Goal: Information Seeking & Learning: Find specific fact

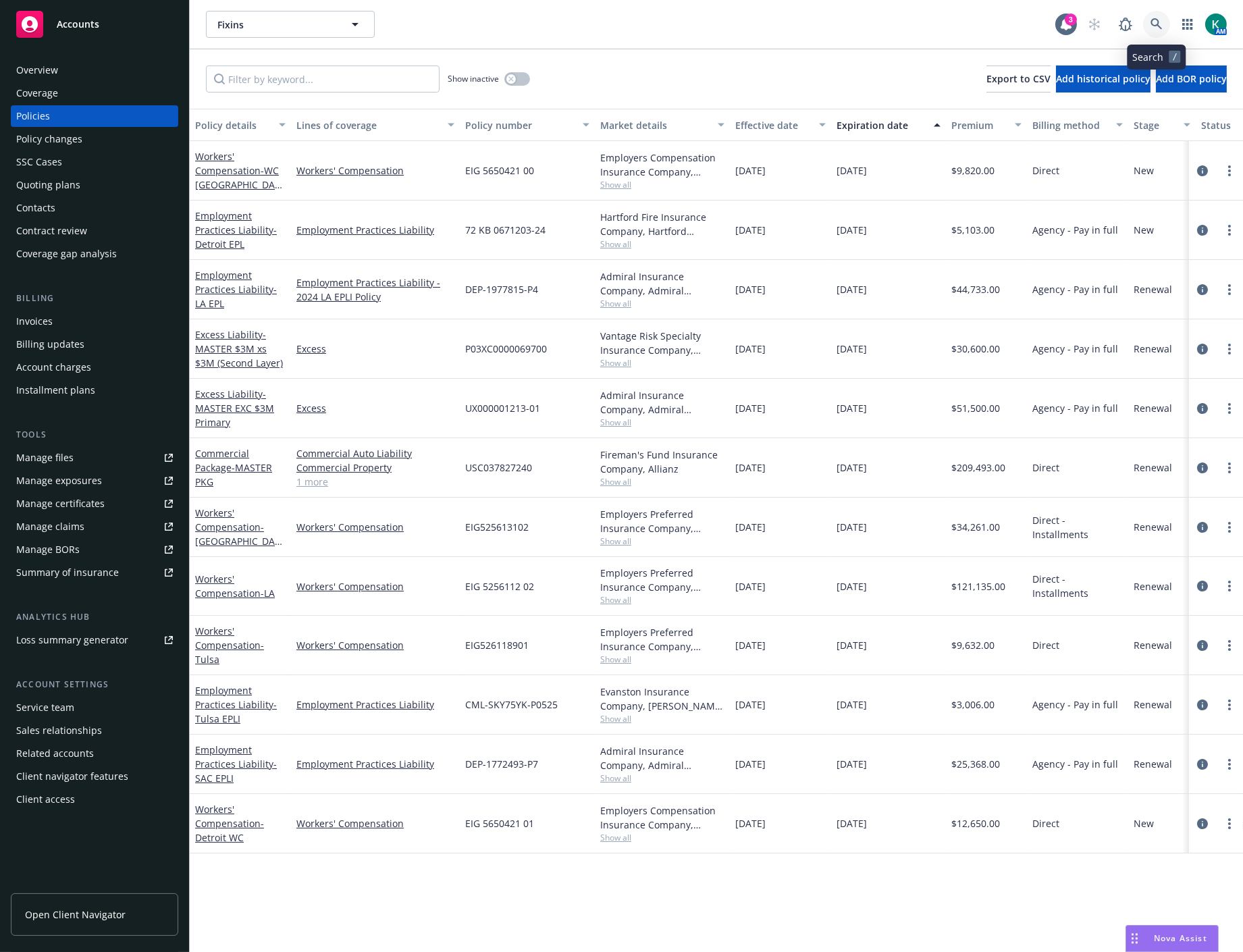
click at [1146, 25] on link at bounding box center [1157, 24] width 27 height 27
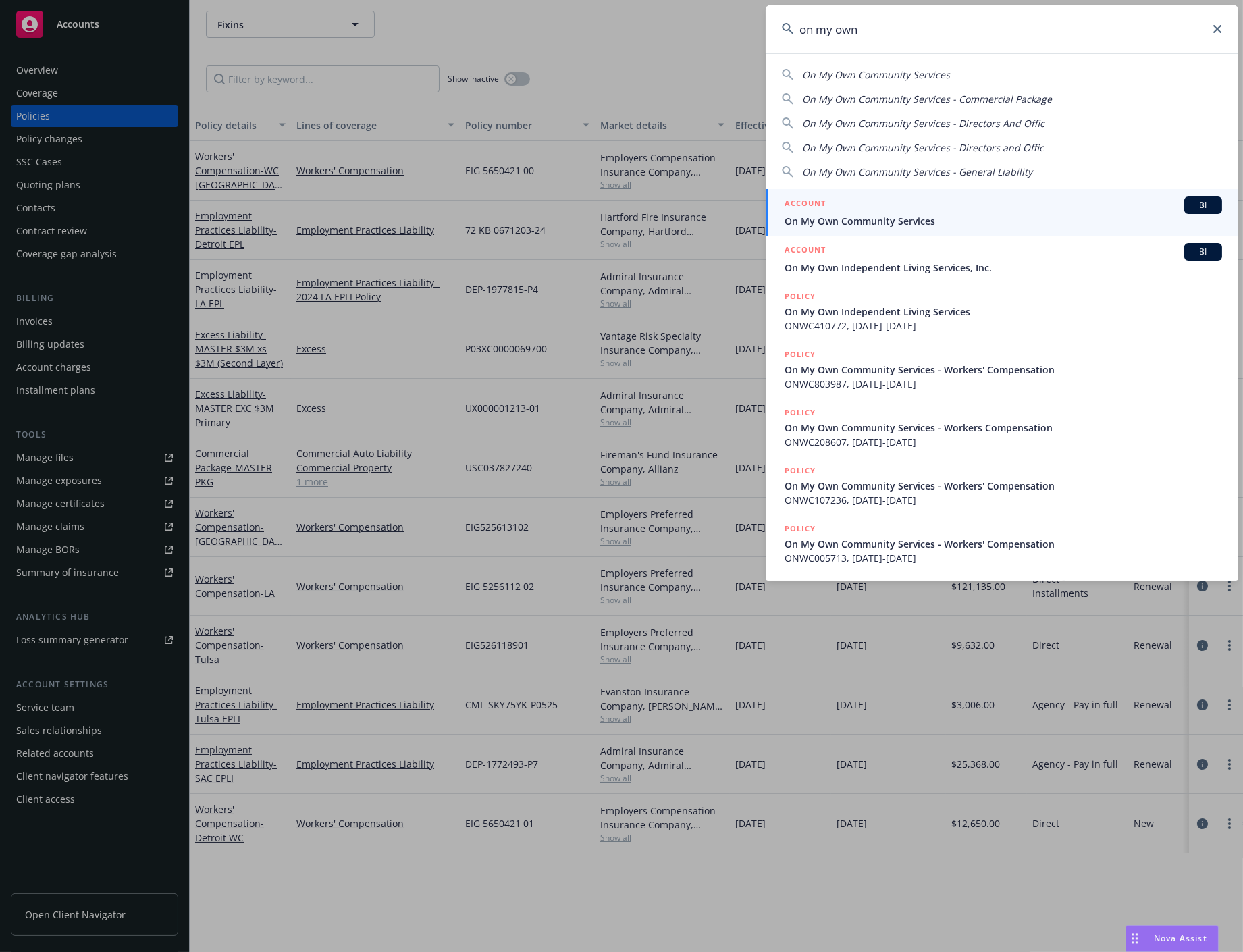
type input "on my own"
drag, startPoint x: 1069, startPoint y: 214, endPoint x: 1051, endPoint y: 210, distance: 18.4
click at [1069, 214] on span "On My Own Community Services" at bounding box center [1003, 221] width 438 height 14
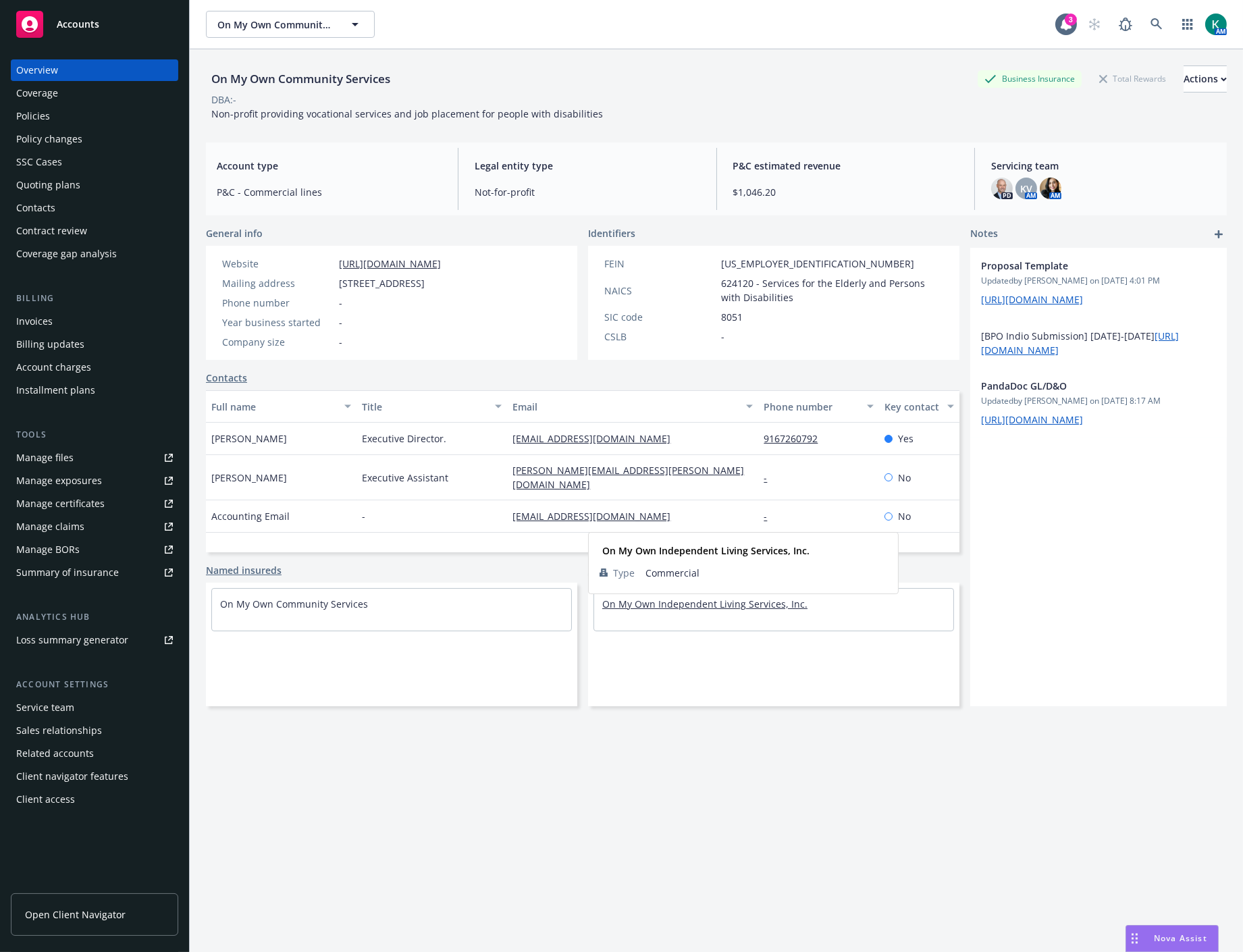
click at [629, 611] on link "On My Own Independent Living Services, Inc." at bounding box center [704, 604] width 205 height 13
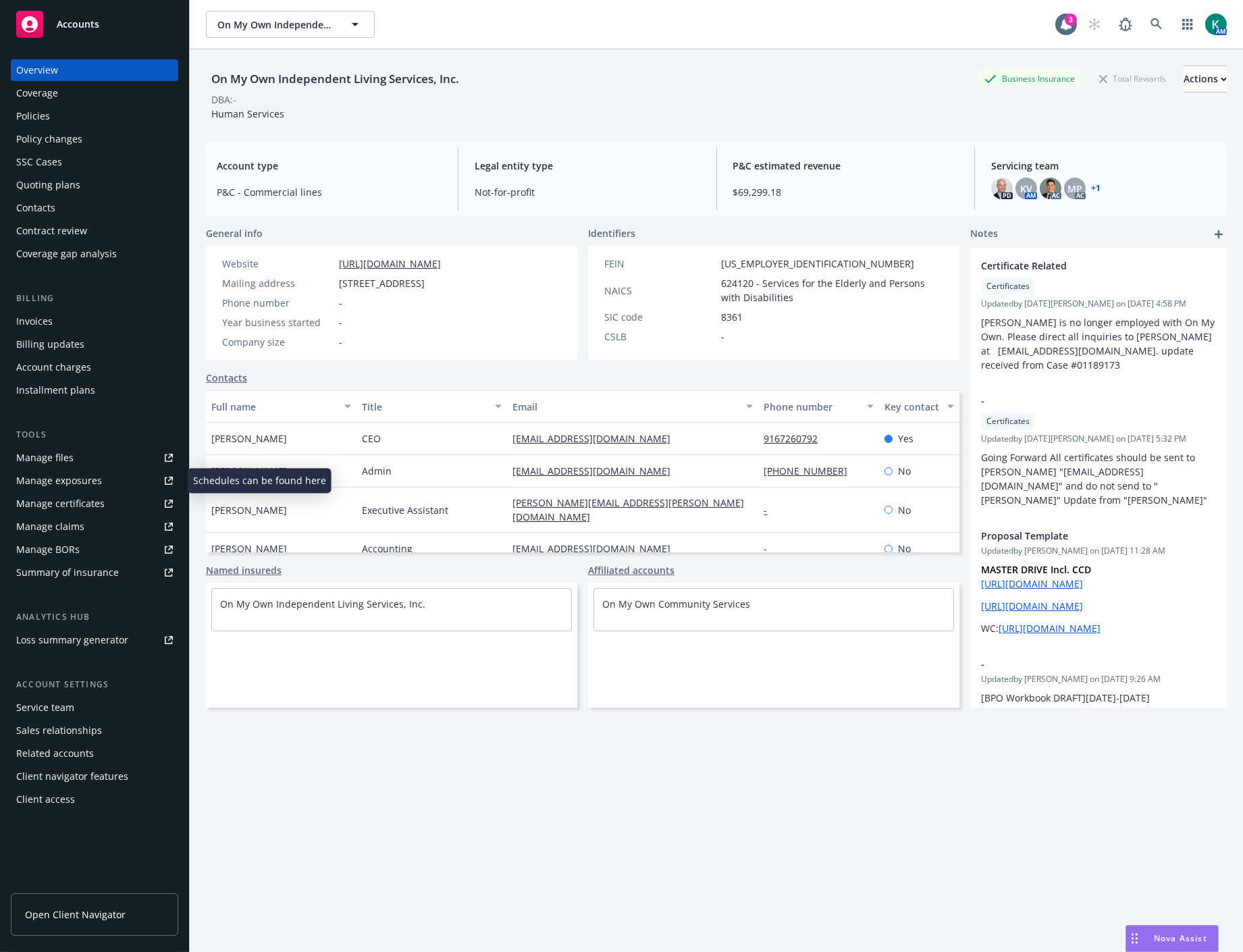
click at [73, 477] on div "Manage exposures" at bounding box center [59, 480] width 86 height 22
click at [630, 611] on link "On My Own Community Services" at bounding box center [675, 604] width 148 height 13
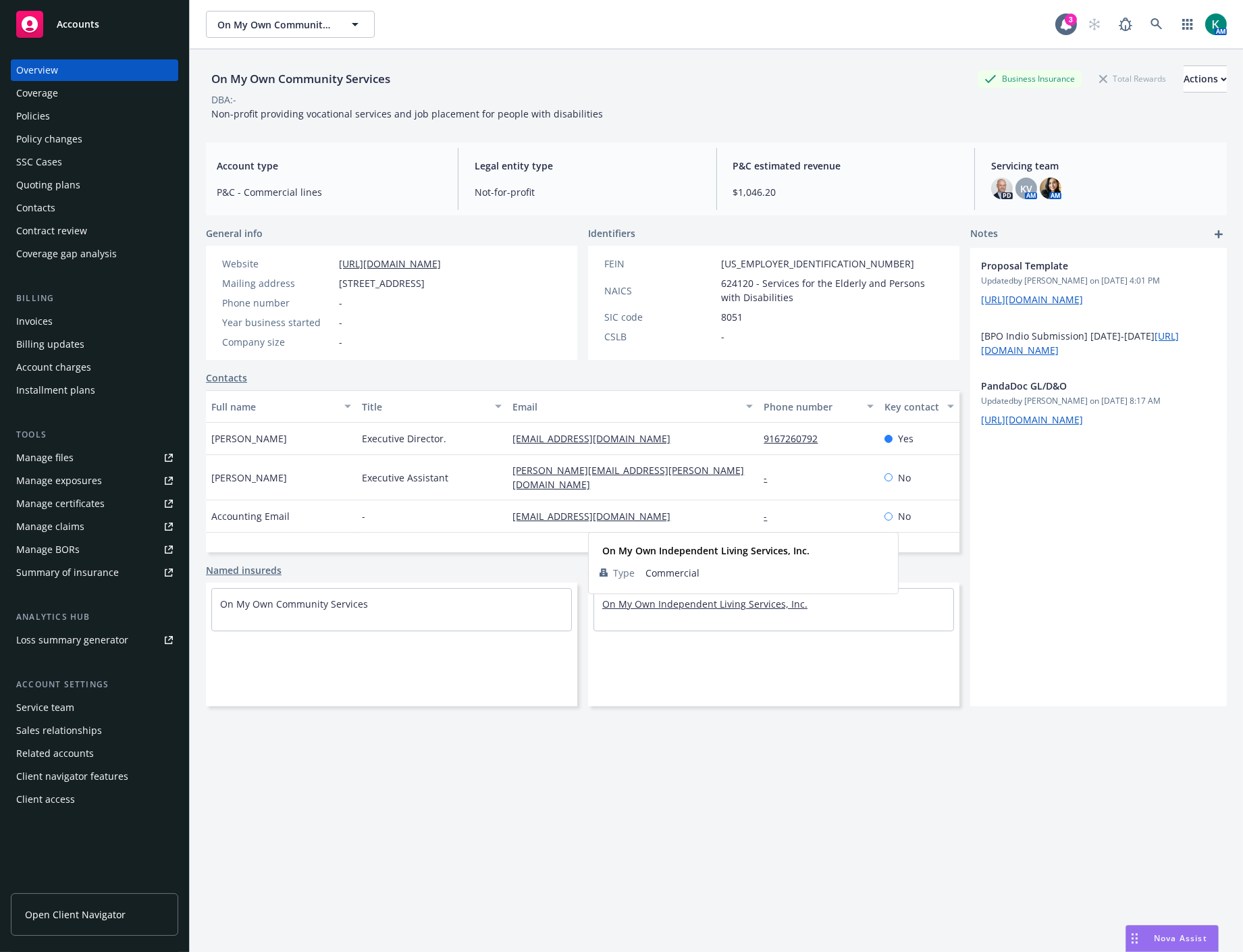
click at [620, 611] on link "On My Own Independent Living Services, Inc." at bounding box center [704, 604] width 205 height 13
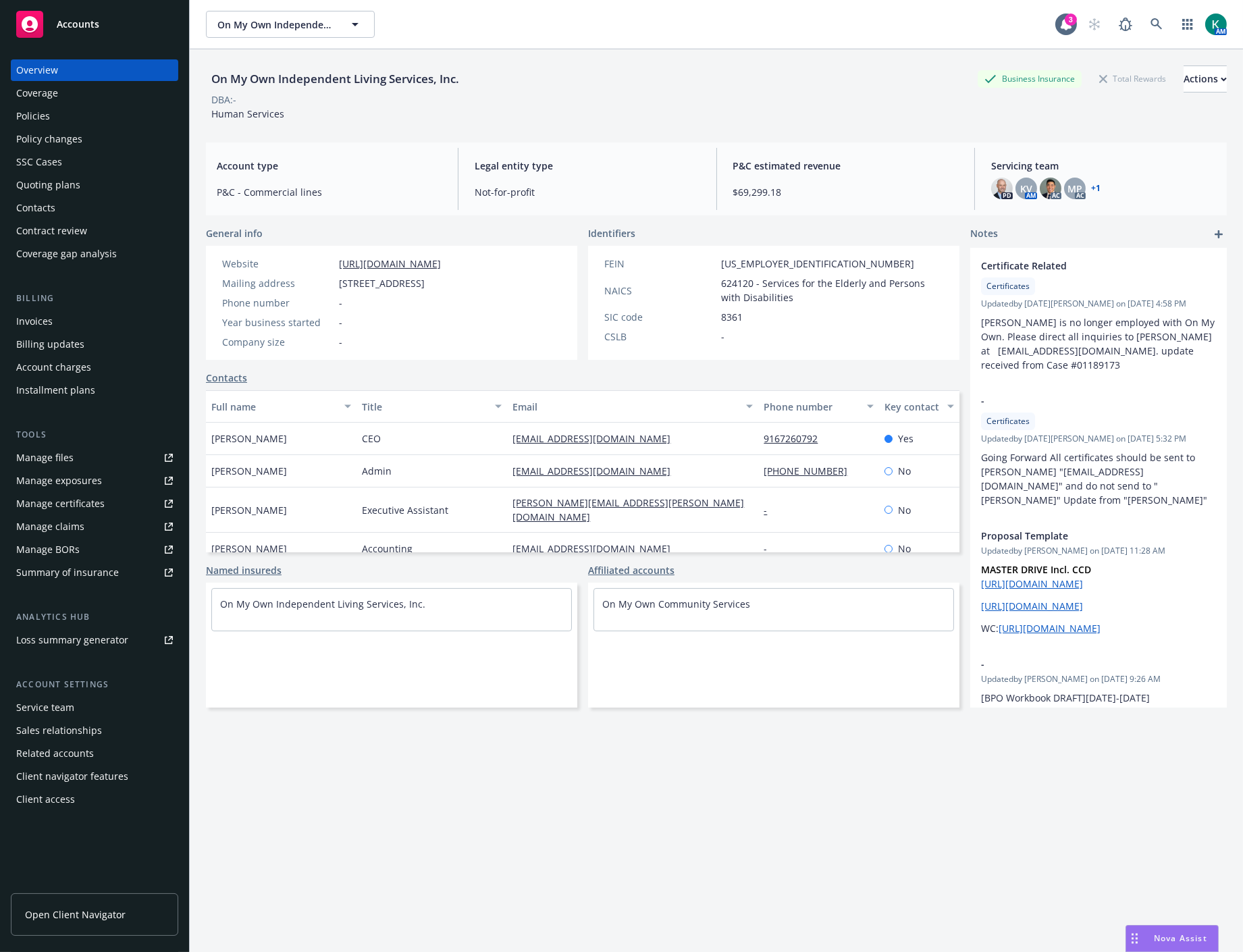
drag, startPoint x: 335, startPoint y: 284, endPoint x: 518, endPoint y: 286, distance: 183.0
click at [446, 286] on div "Mailing address [STREET_ADDRESS]" at bounding box center [331, 283] width 230 height 14
copy span "[STREET_ADDRESS]"
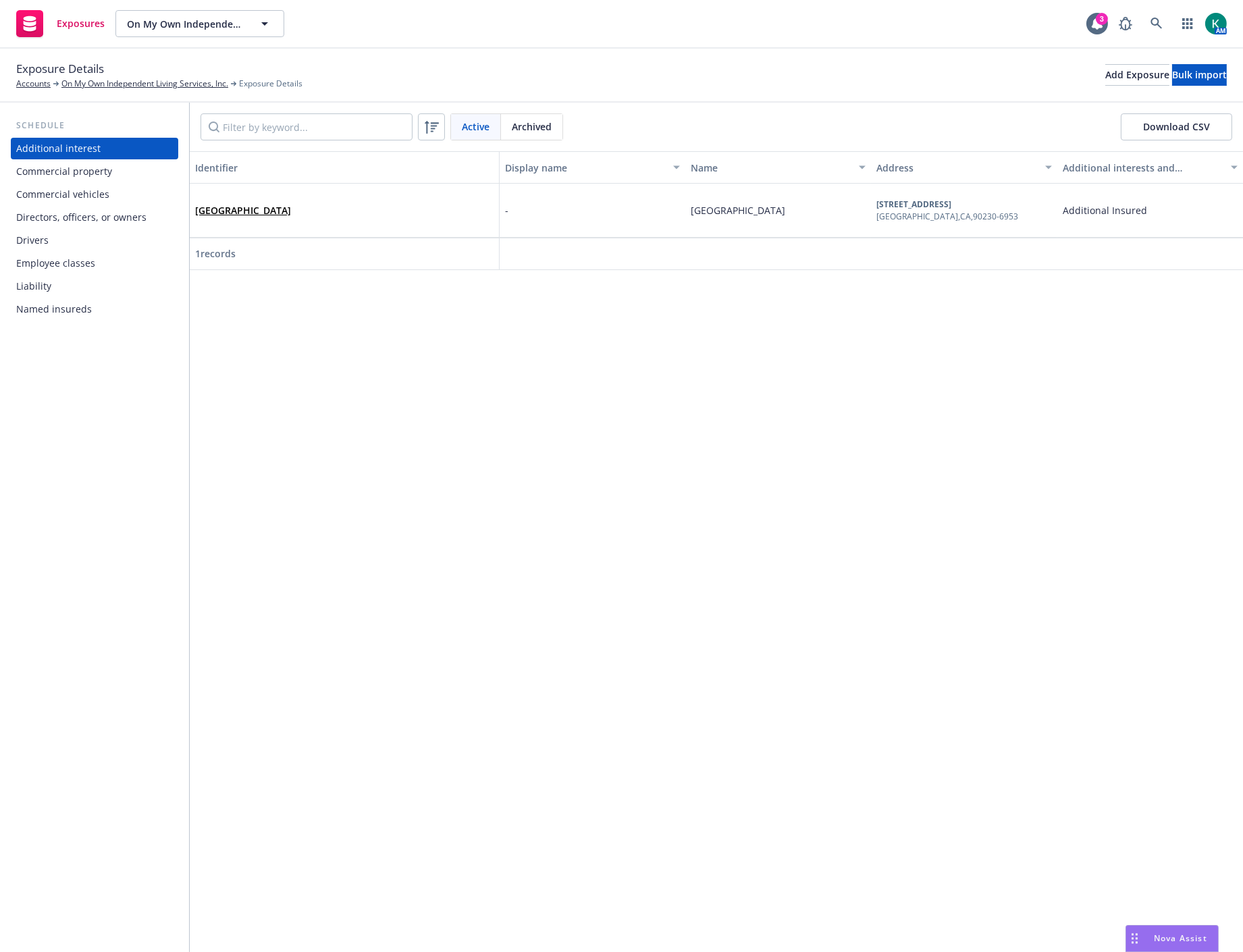
click at [61, 240] on div "Drivers" at bounding box center [94, 240] width 156 height 22
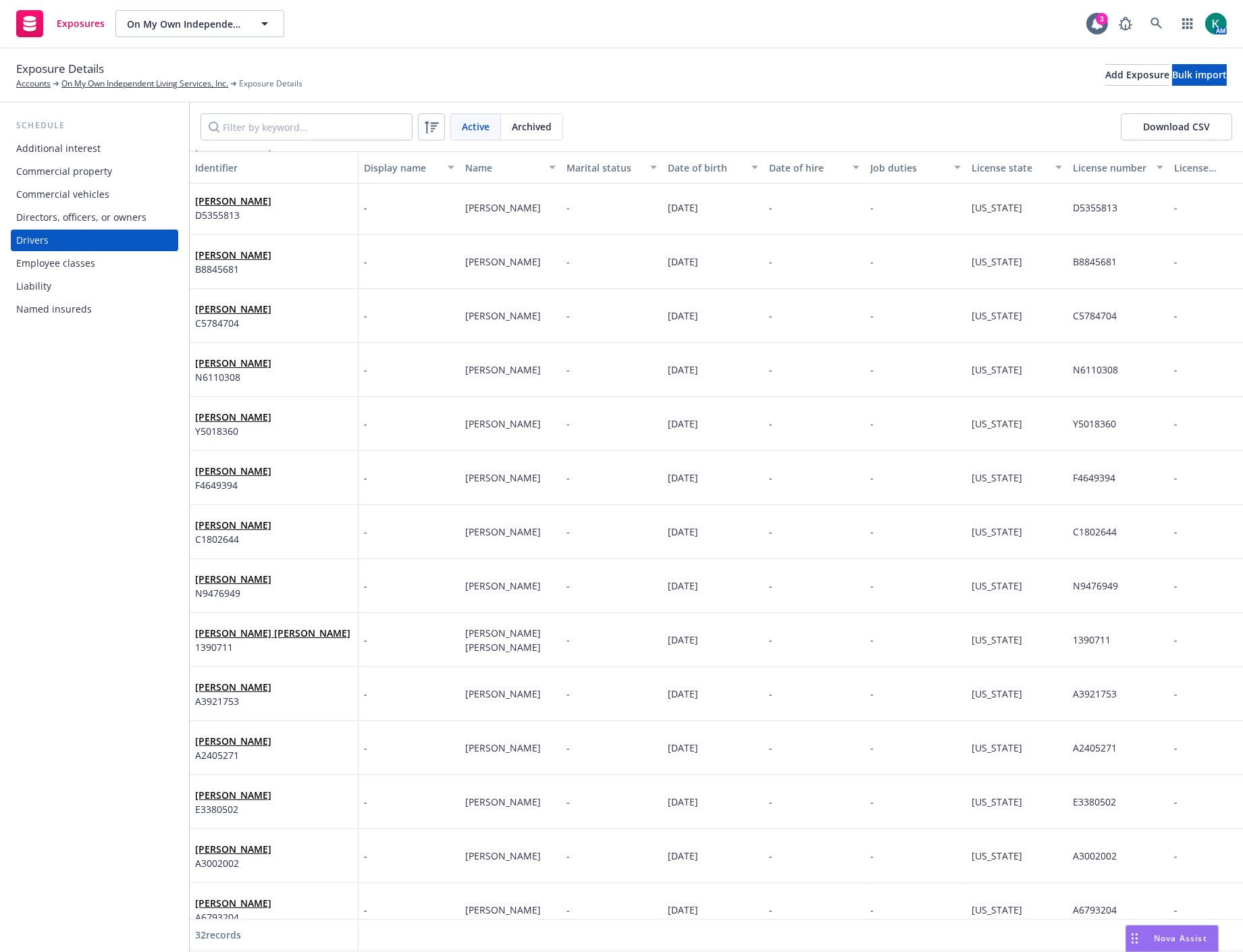
scroll to position [1004, 0]
